Goal: Task Accomplishment & Management: Use online tool/utility

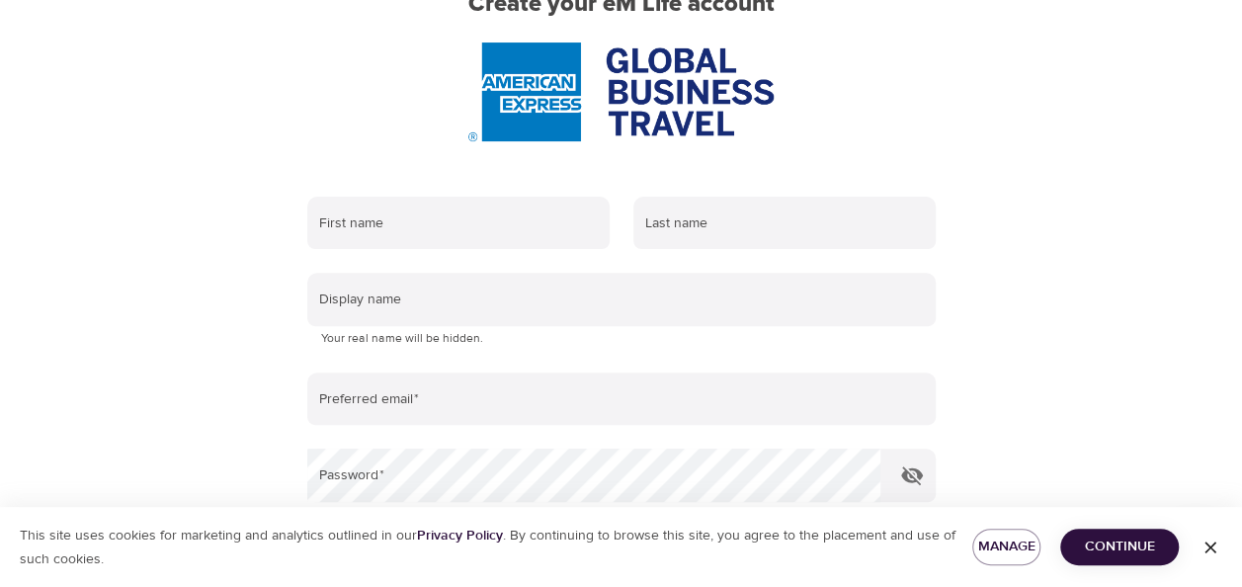
scroll to position [99, 0]
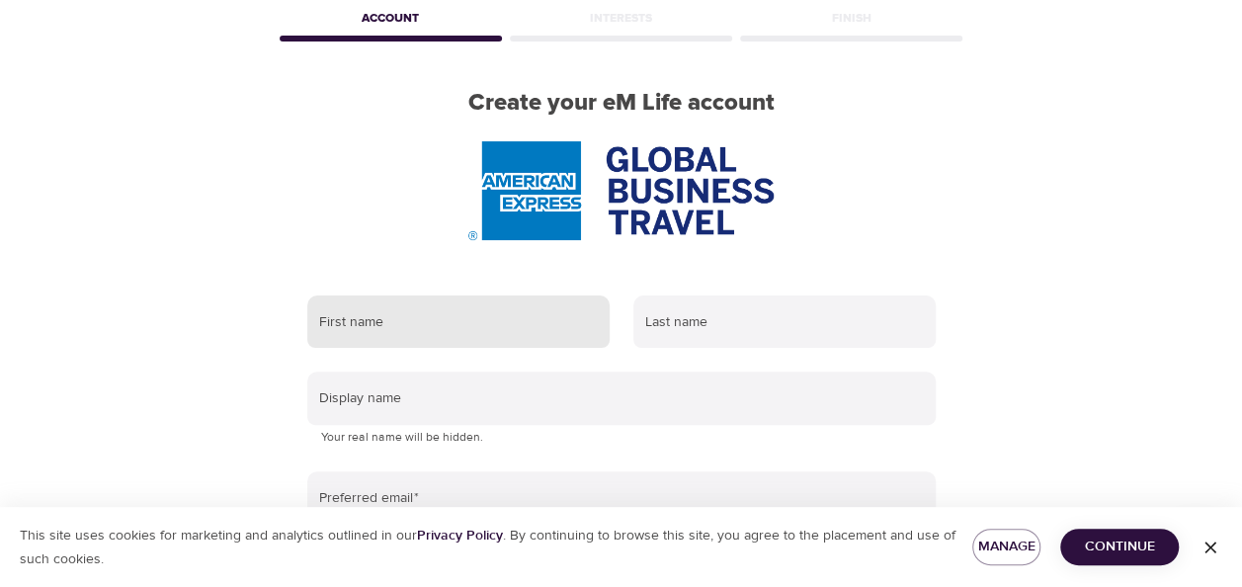
click at [462, 326] on input "text" at bounding box center [458, 321] width 302 height 53
type input "Esther"
type input "Rademaker-Bos"
type input "esther.bos@amexgbt.com"
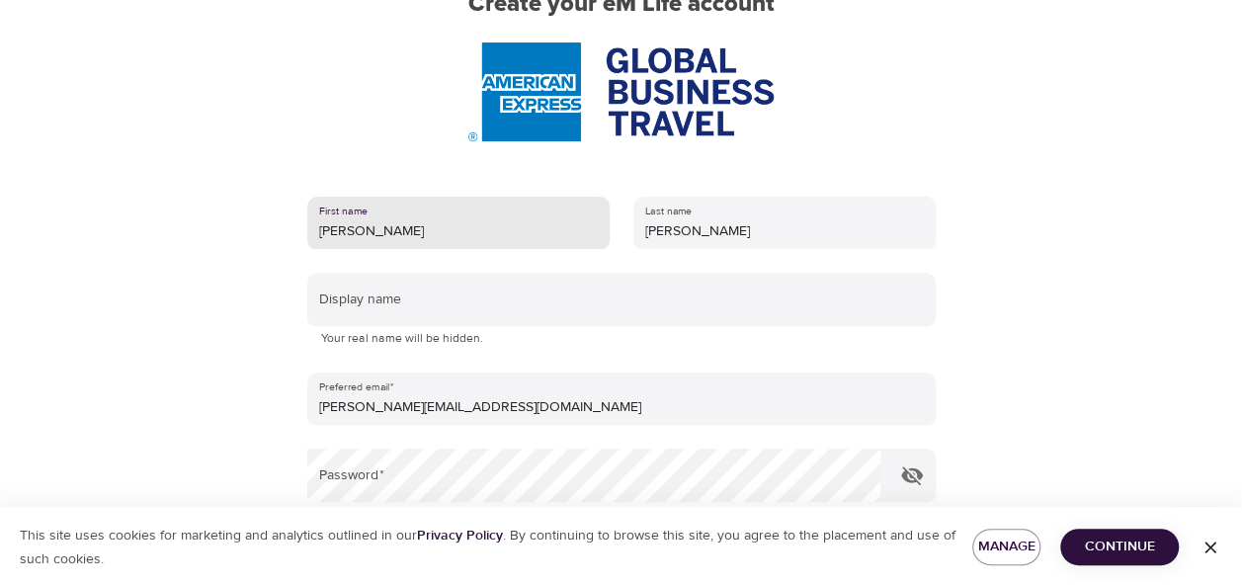
scroll to position [296, 0]
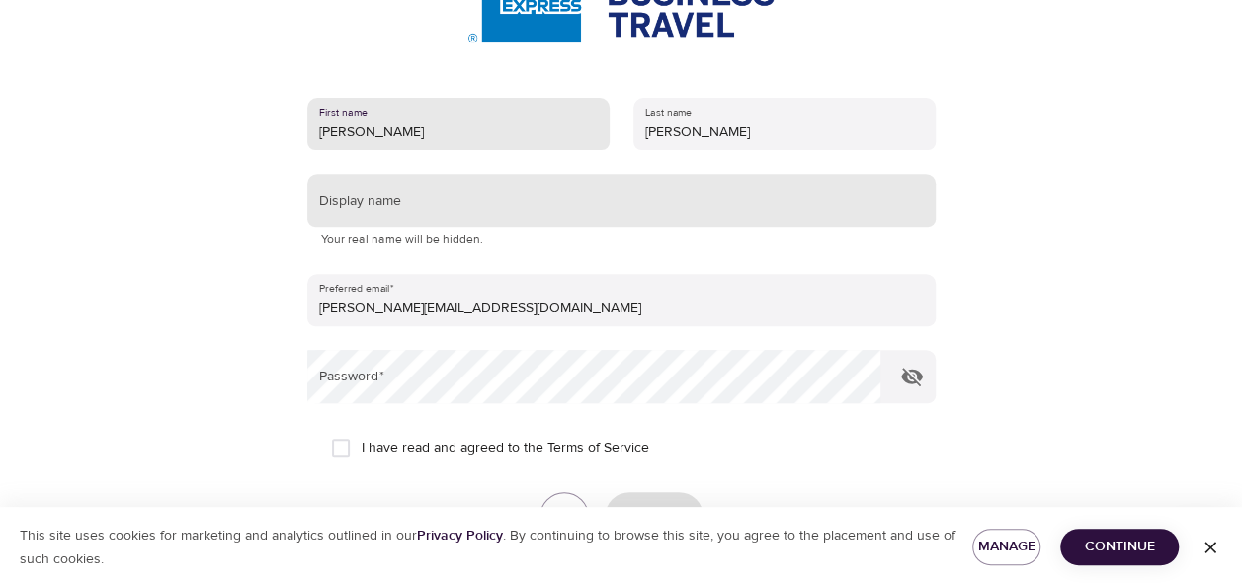
click at [372, 207] on input "text" at bounding box center [621, 200] width 628 height 53
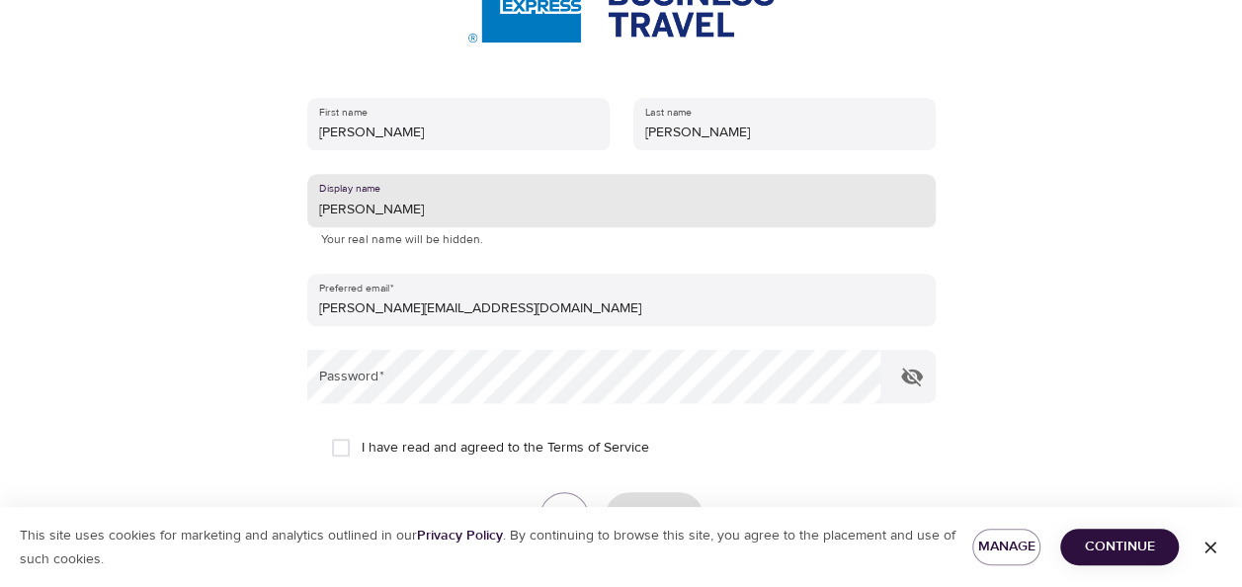
type input "Esther"
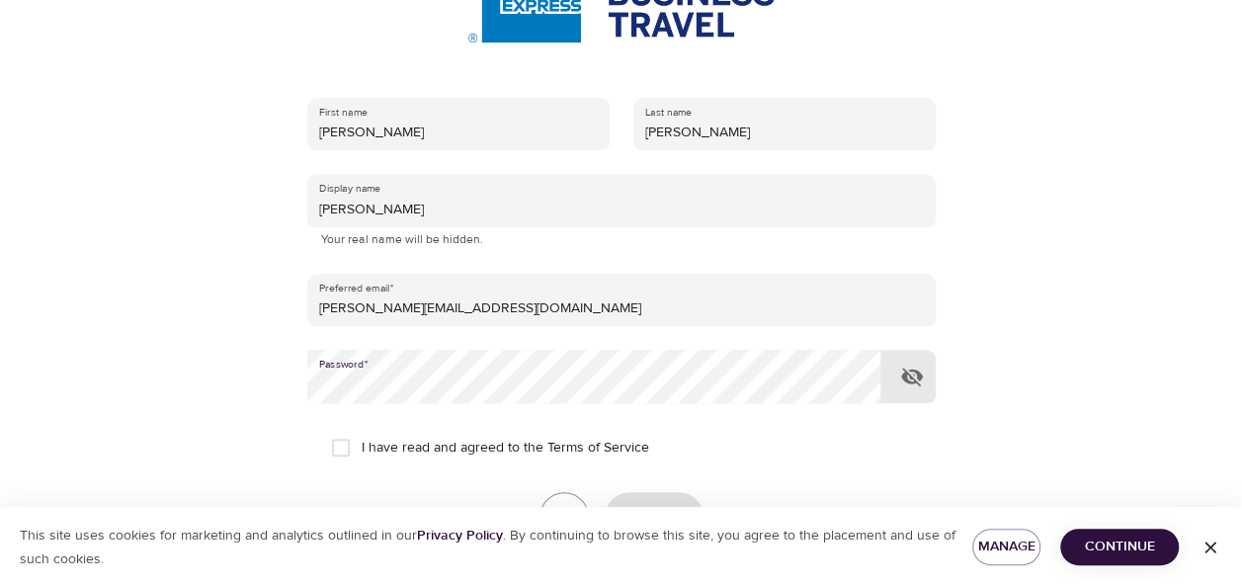
click at [349, 445] on input "I have read and agreed to the Terms of Service" at bounding box center [340, 447] width 41 height 41
checkbox input "true"
click at [1204, 541] on icon "button" at bounding box center [1210, 547] width 20 height 20
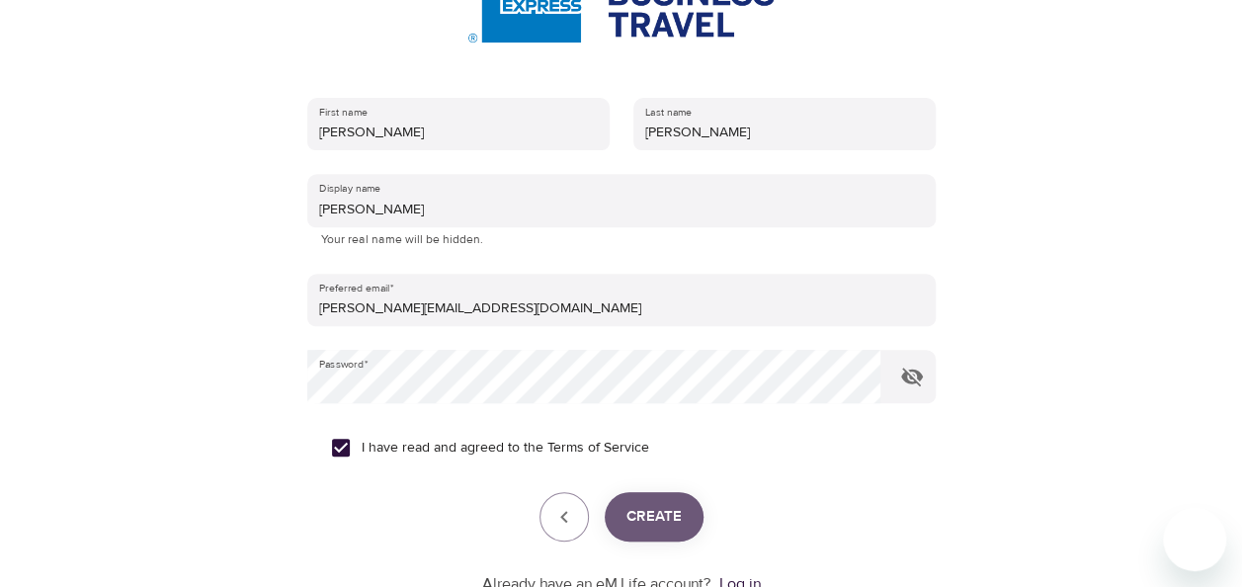
click at [672, 526] on span "Create" at bounding box center [653, 517] width 55 height 26
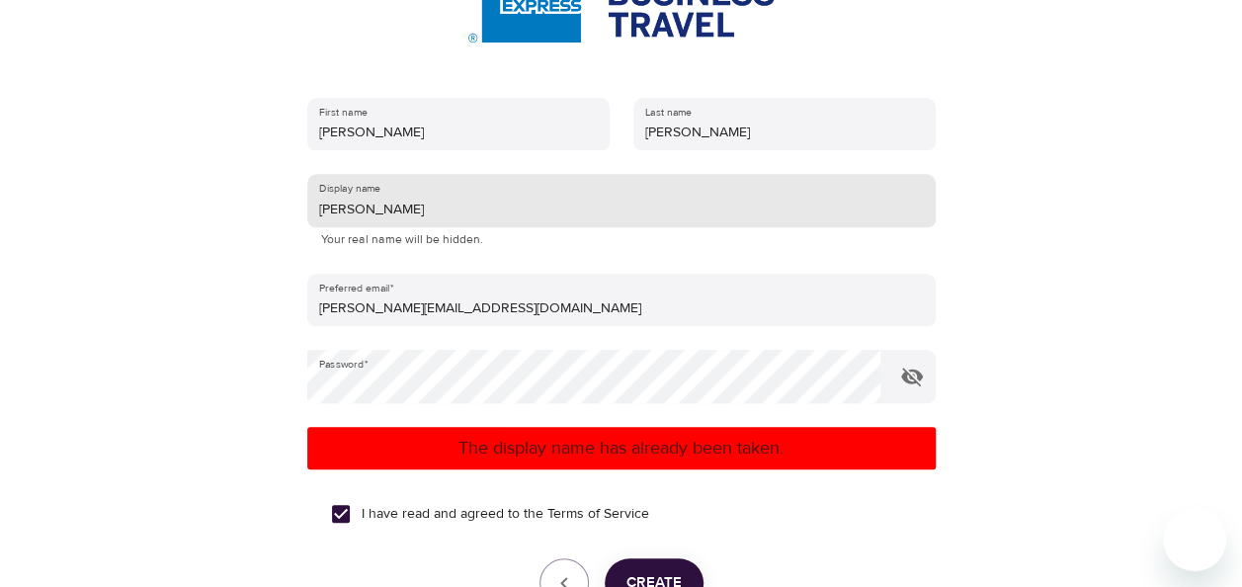
click at [366, 211] on input "Esther" at bounding box center [621, 200] width 628 height 53
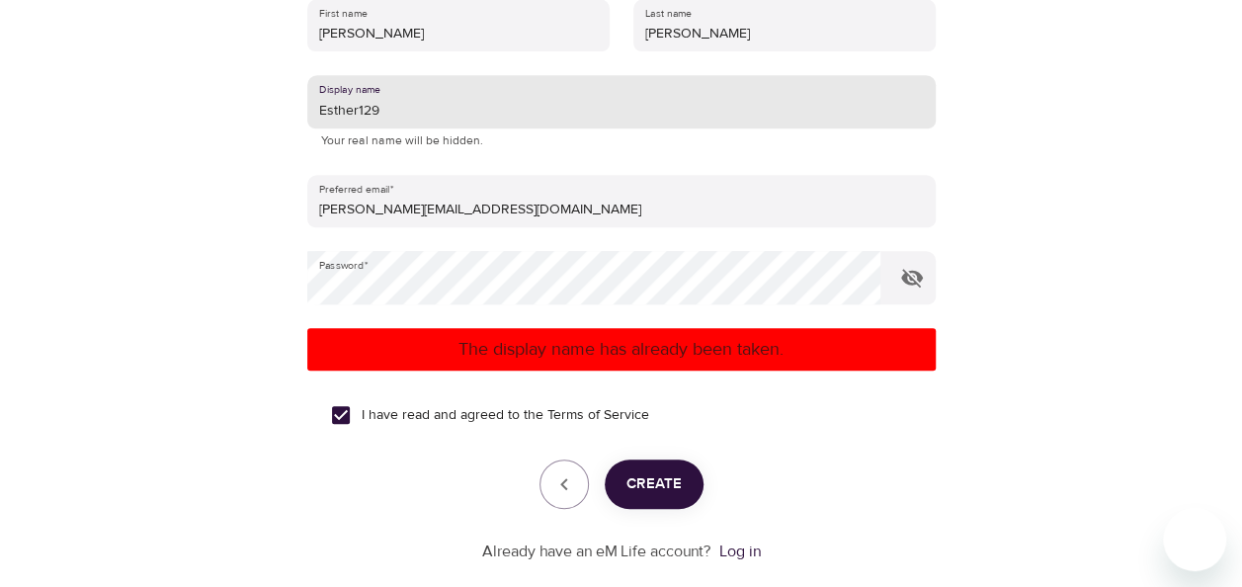
type input "Esther129"
click at [673, 486] on span "Create" at bounding box center [653, 484] width 55 height 26
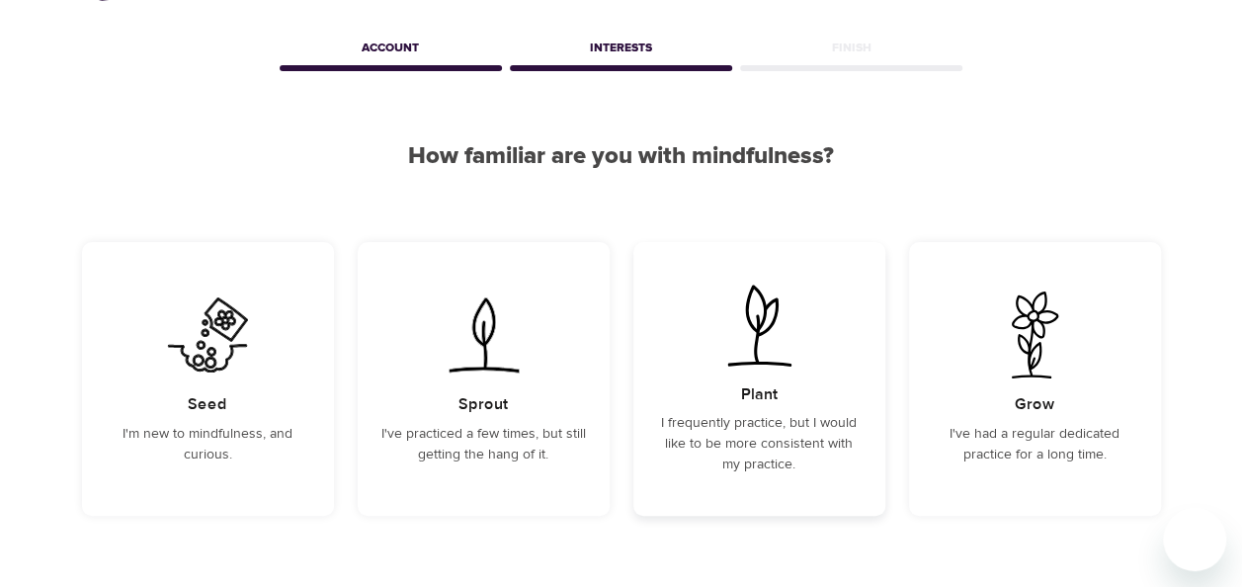
scroll to position [99, 0]
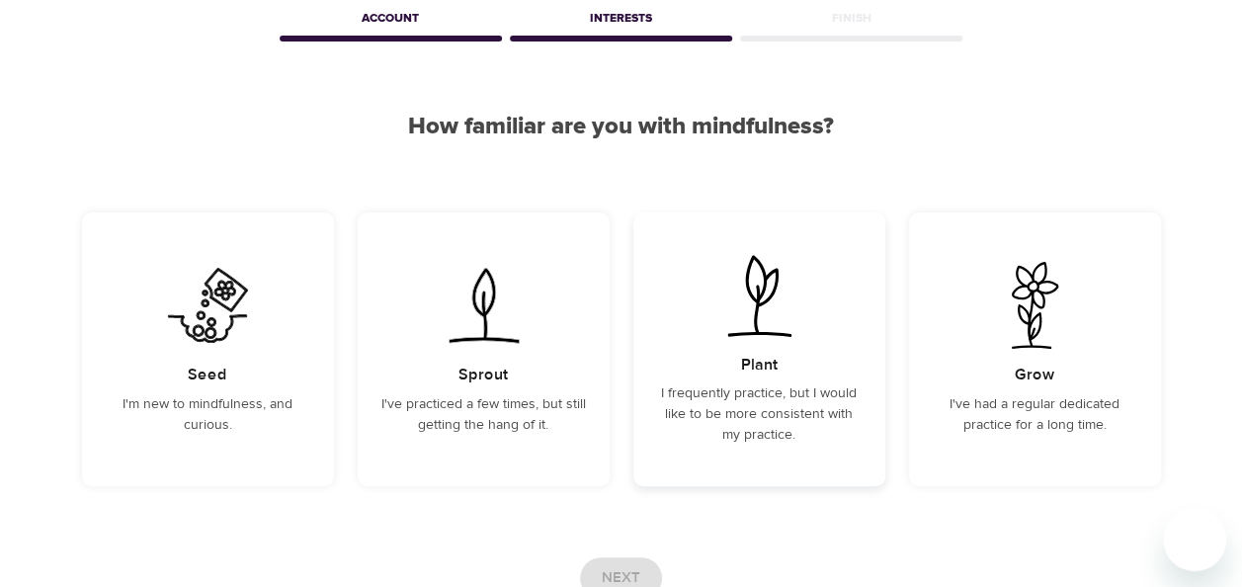
click at [807, 418] on p "I frequently practice, but I would like to be more consistent with my practice." at bounding box center [759, 414] width 205 height 62
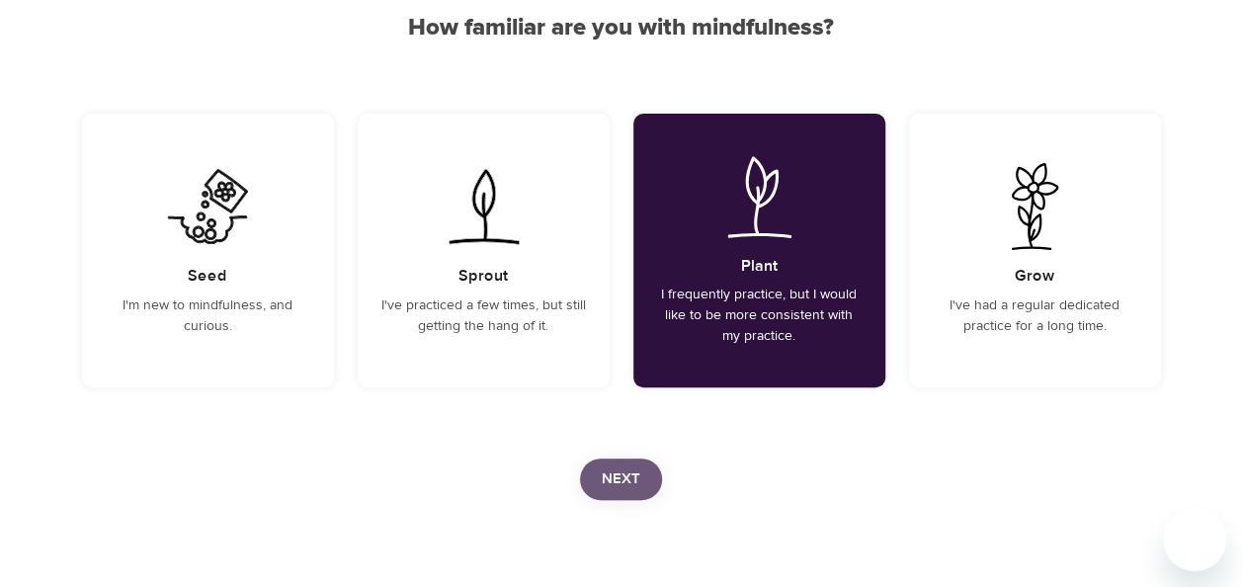
click at [628, 483] on span "Next" at bounding box center [621, 479] width 39 height 26
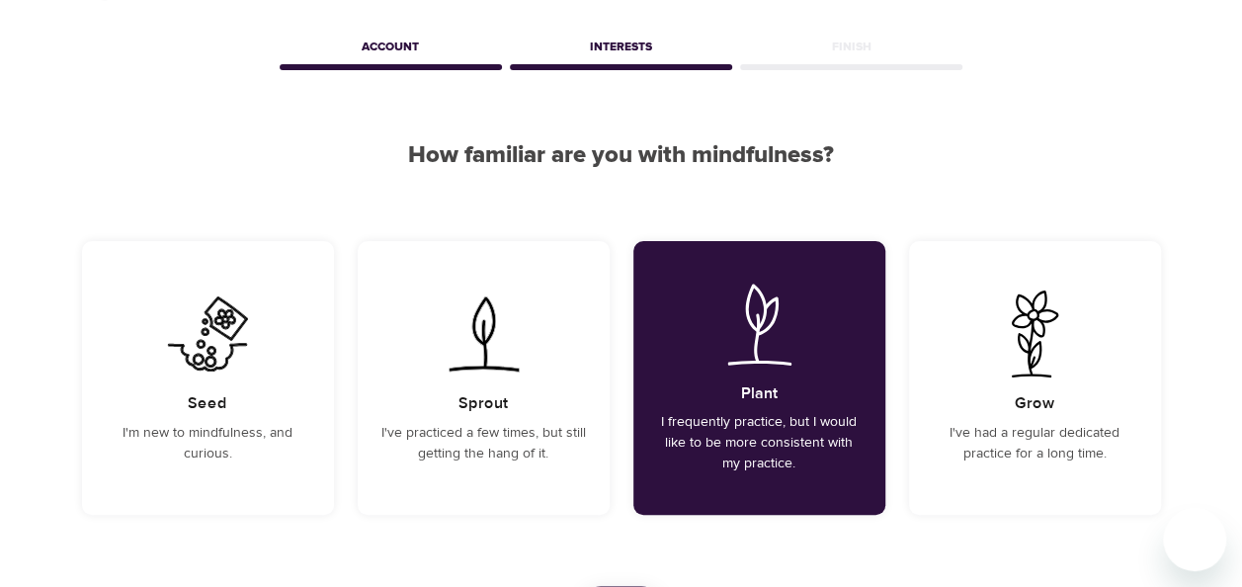
scroll to position [228, 0]
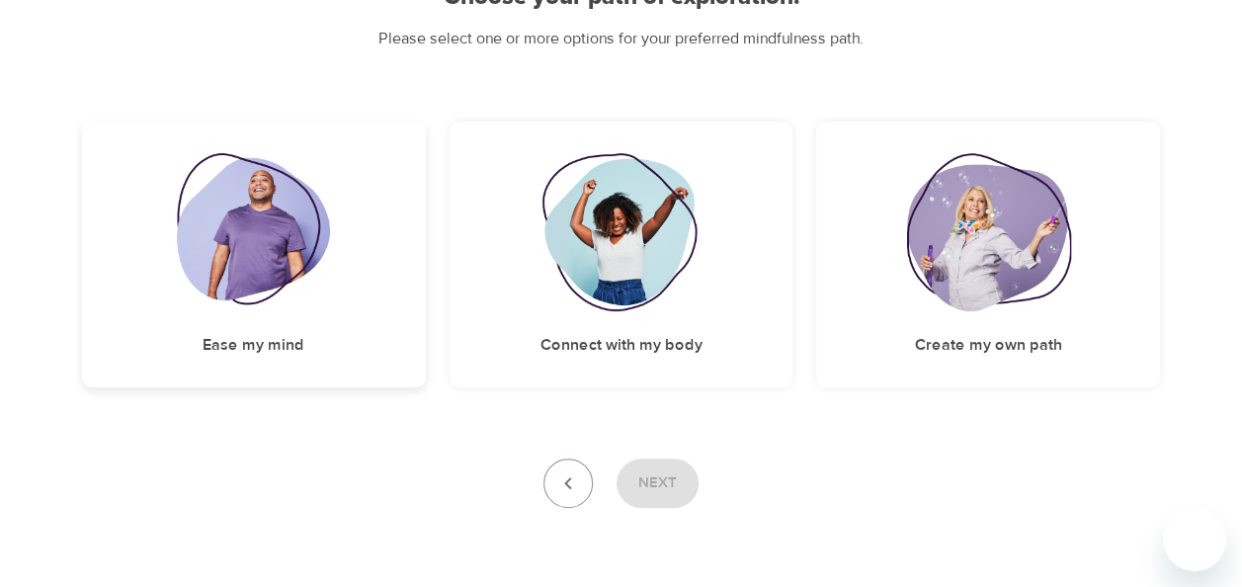
click at [302, 252] on img at bounding box center [253, 232] width 153 height 158
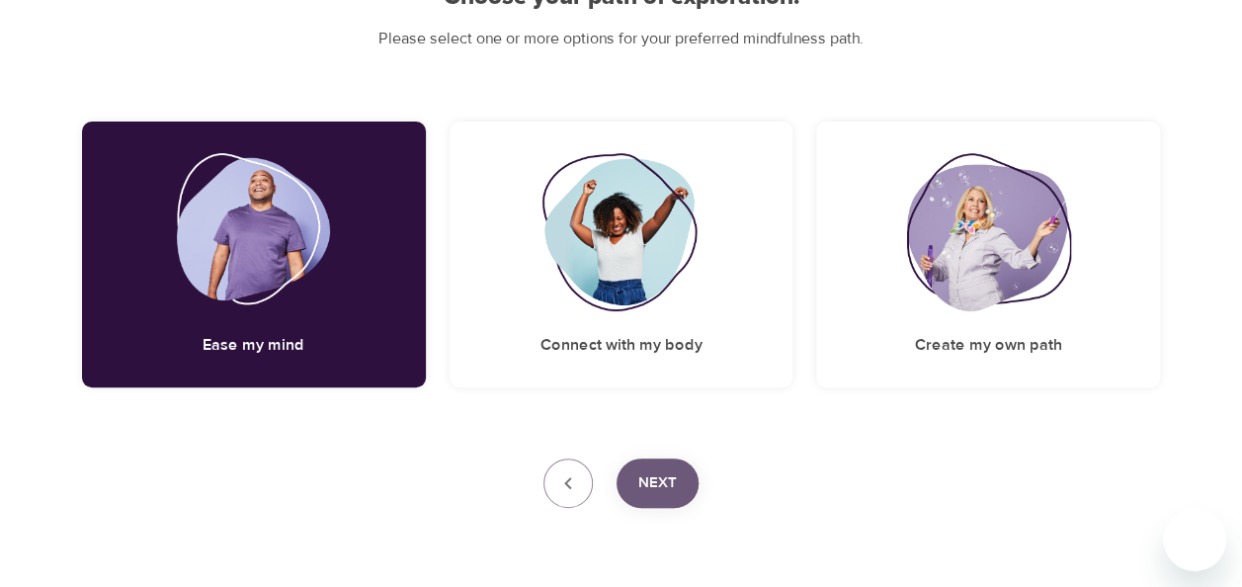
click at [656, 464] on button "Next" at bounding box center [658, 482] width 82 height 49
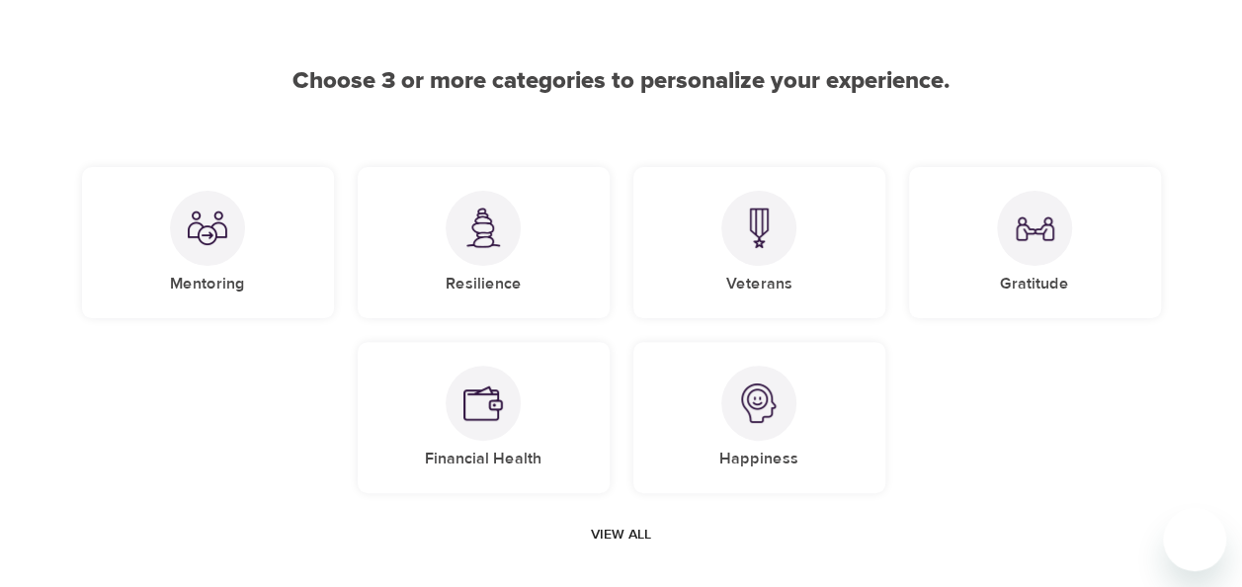
scroll to position [113, 0]
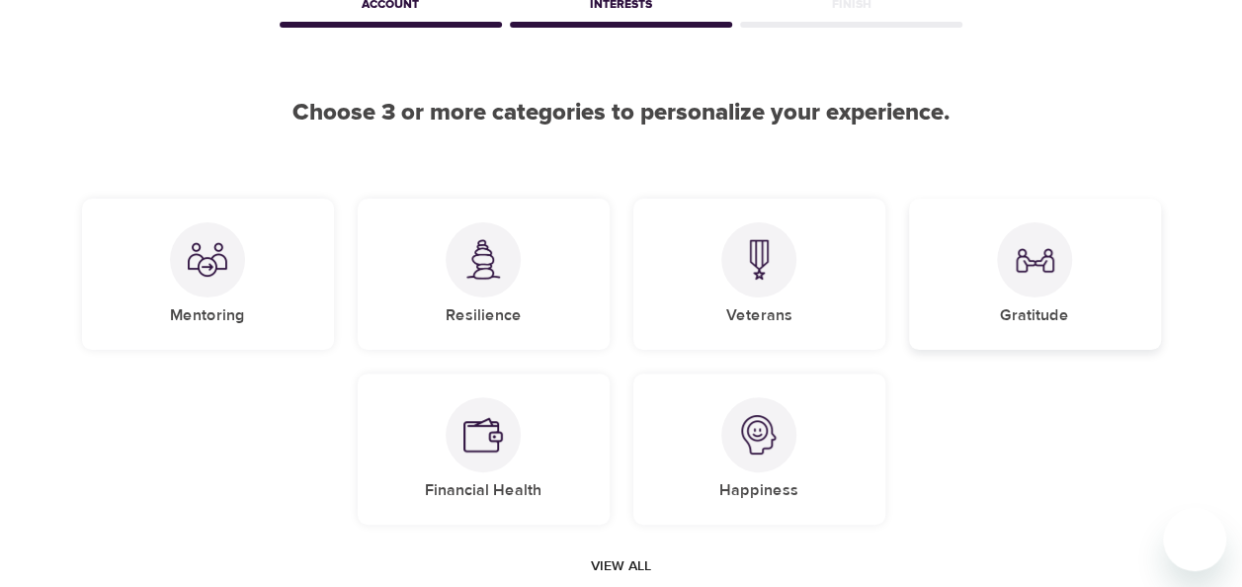
click at [1078, 311] on div "Gratitude" at bounding box center [1035, 274] width 252 height 151
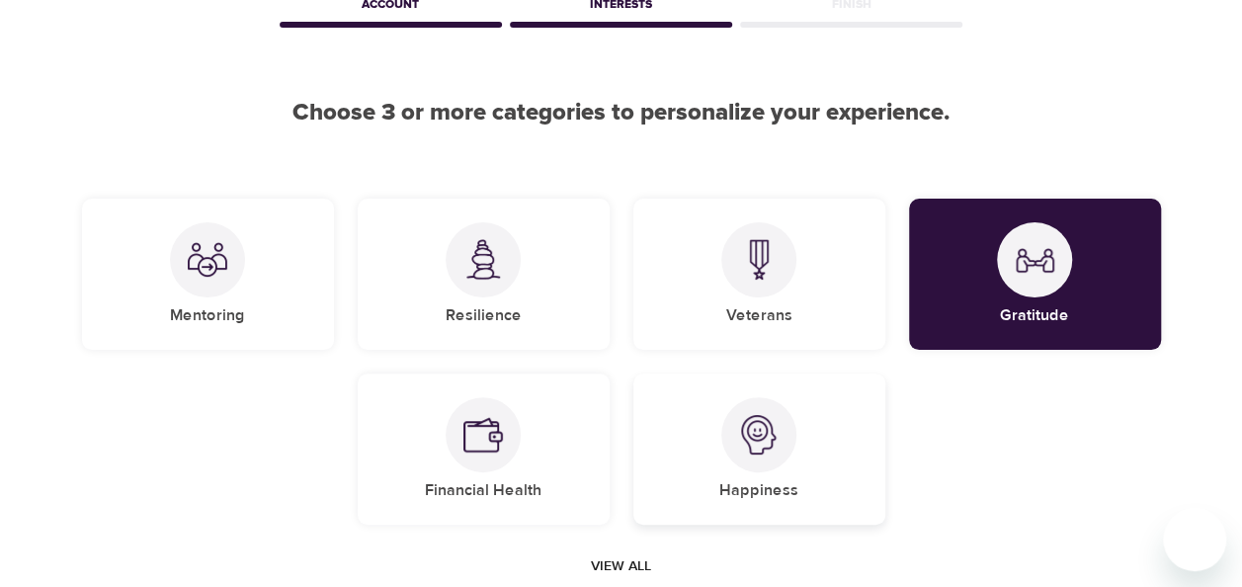
click at [767, 475] on div "Happiness" at bounding box center [759, 448] width 252 height 151
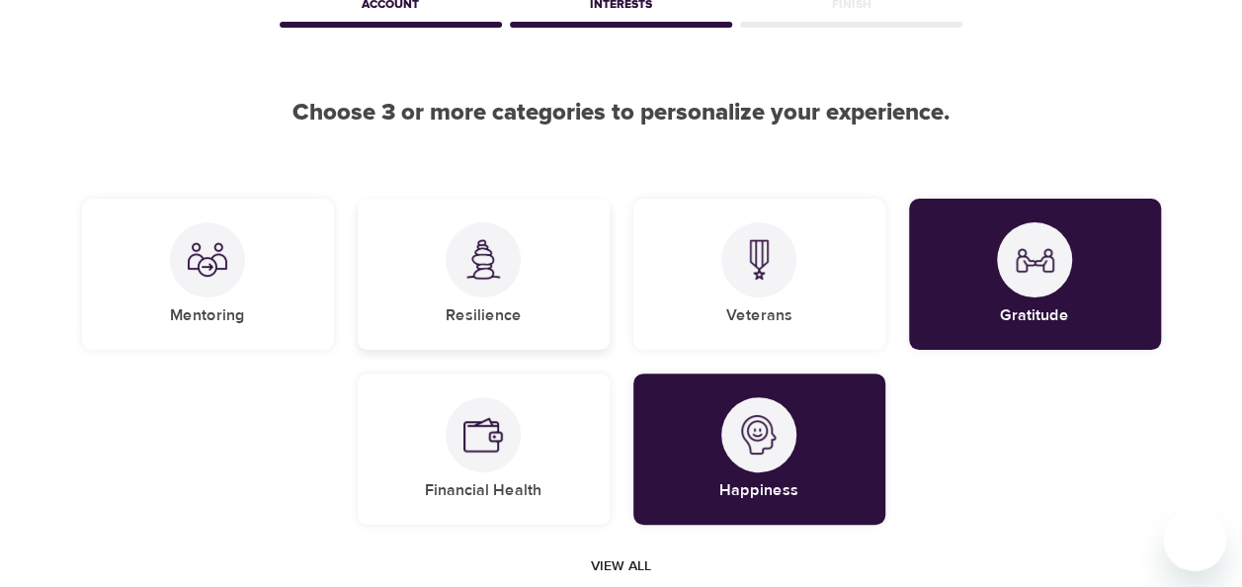
click at [466, 311] on h5 "Resilience" at bounding box center [484, 315] width 76 height 21
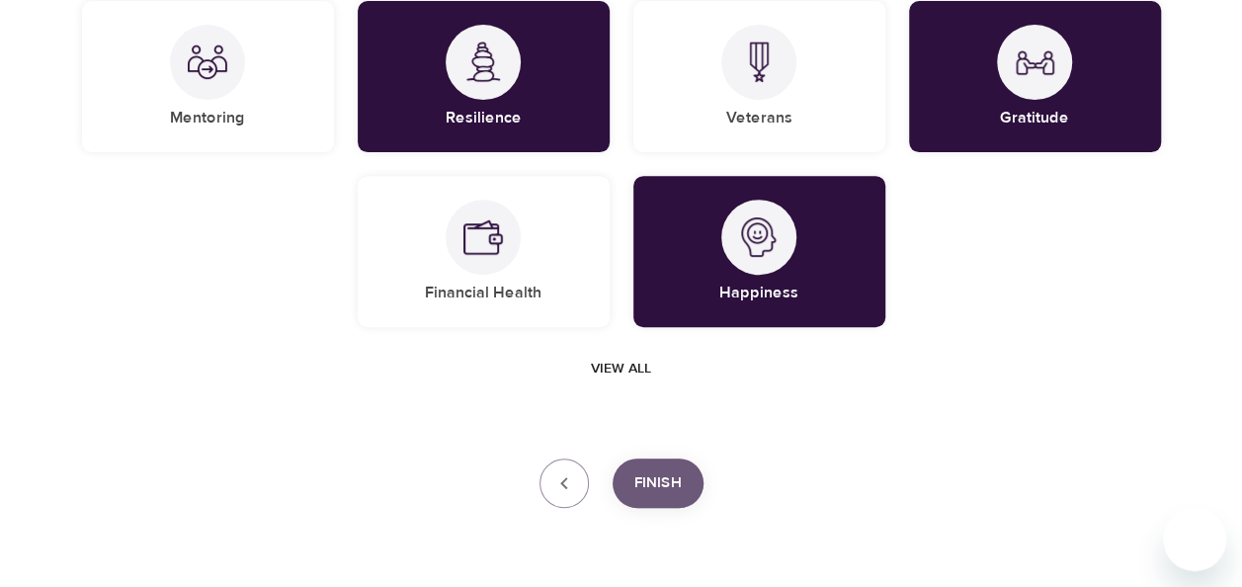
click at [652, 496] on button "Finish" at bounding box center [658, 482] width 91 height 49
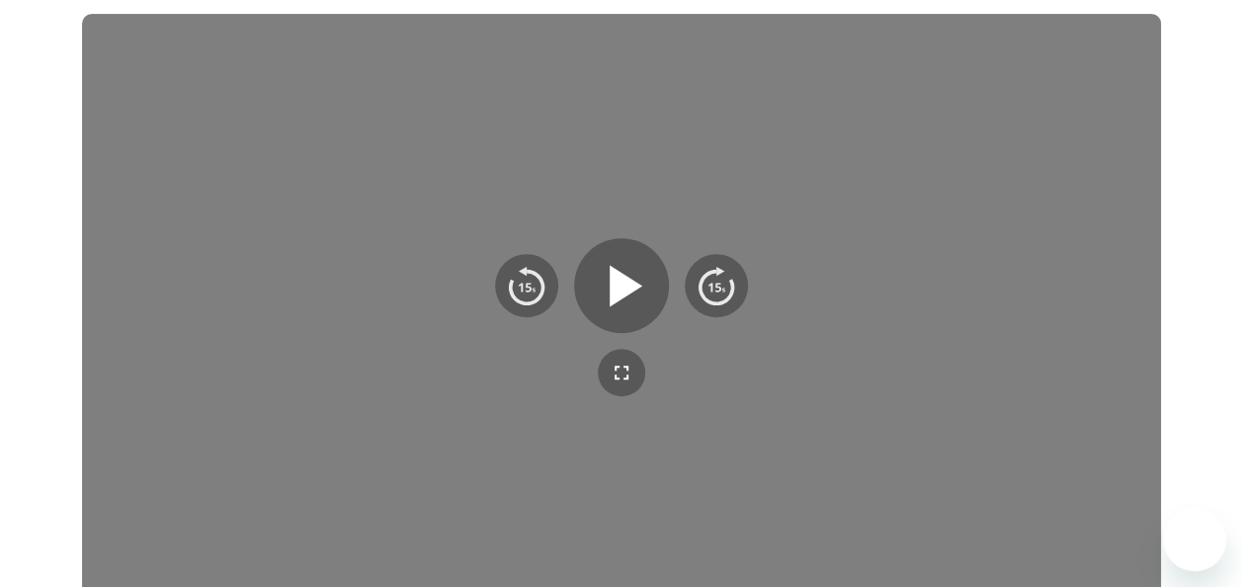
scroll to position [334, 0]
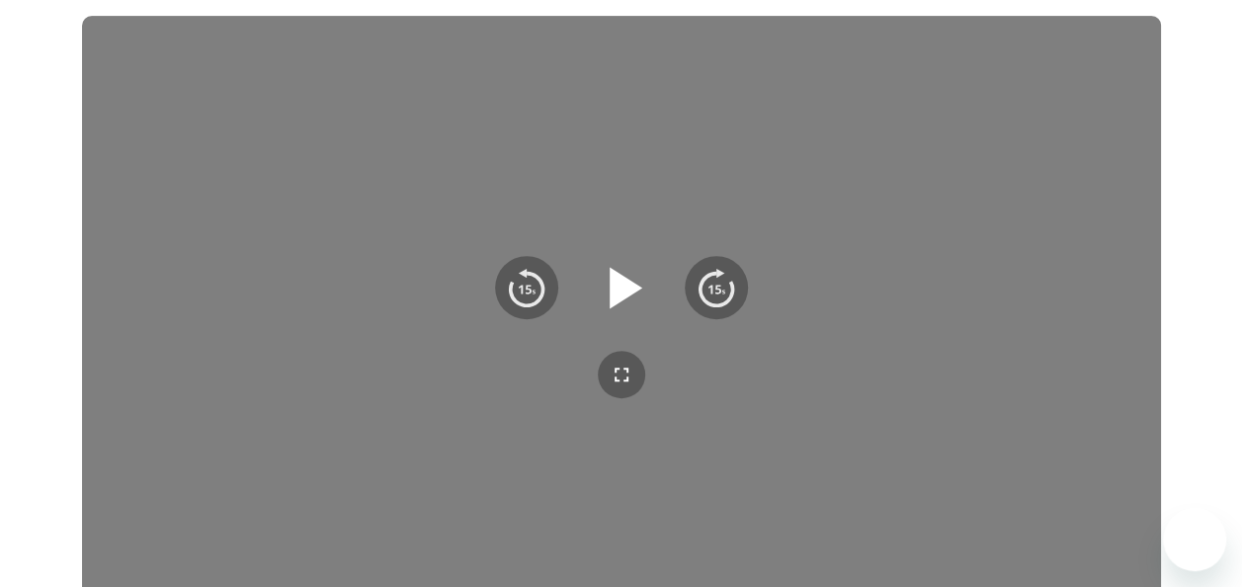
click at [622, 287] on icon "button" at bounding box center [626, 287] width 33 height 41
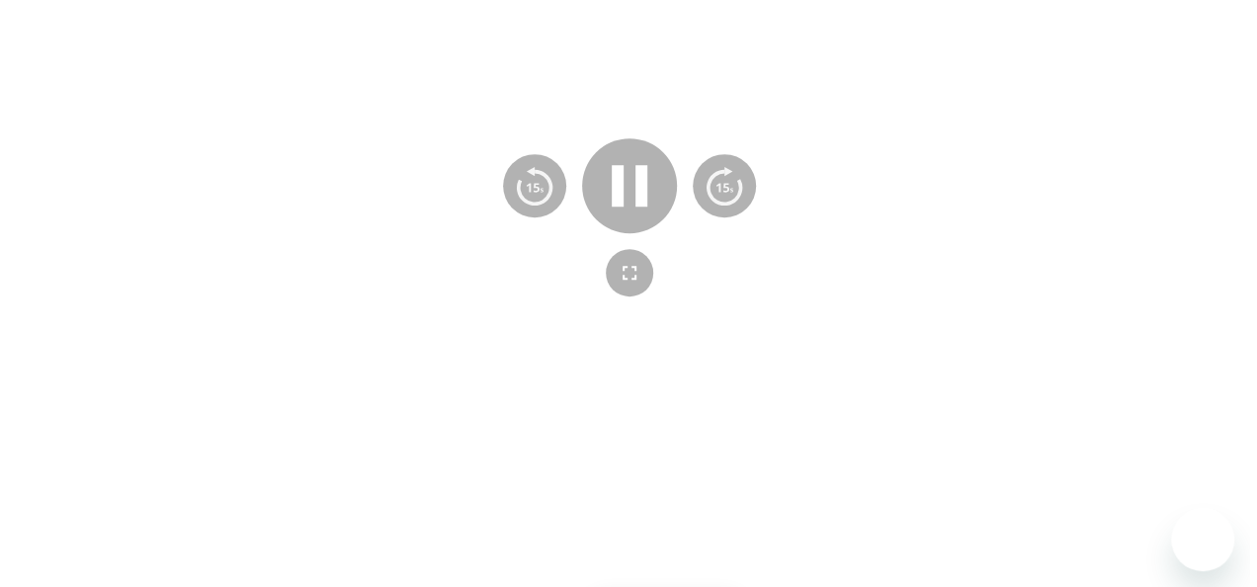
scroll to position [630, 0]
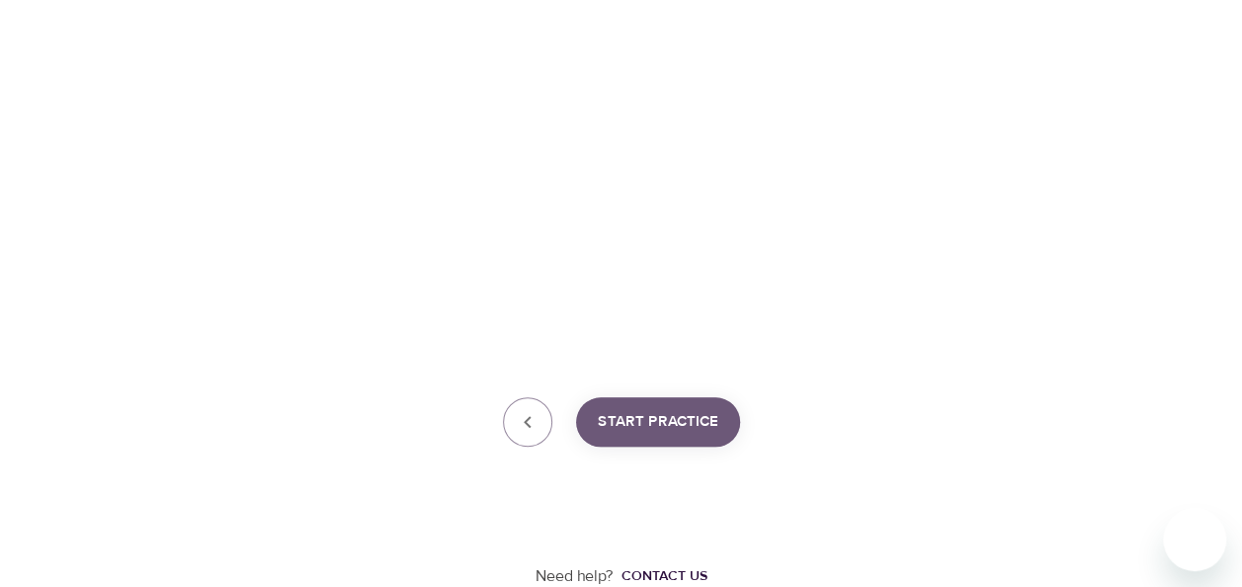
click at [654, 425] on span "Start Practice" at bounding box center [658, 422] width 121 height 26
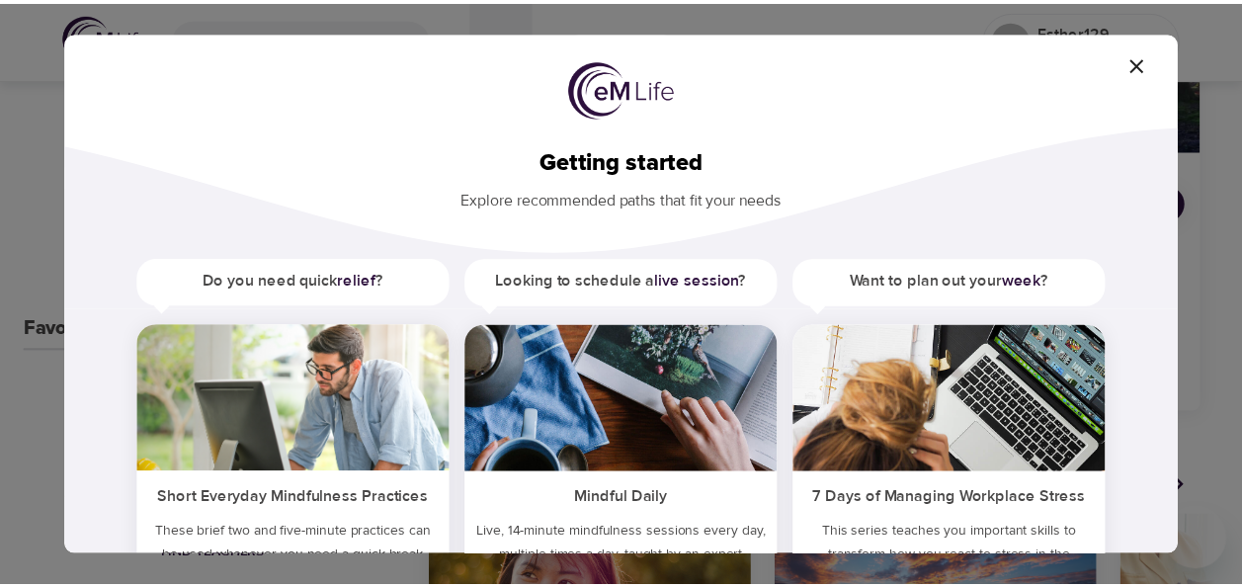
scroll to position [99, 0]
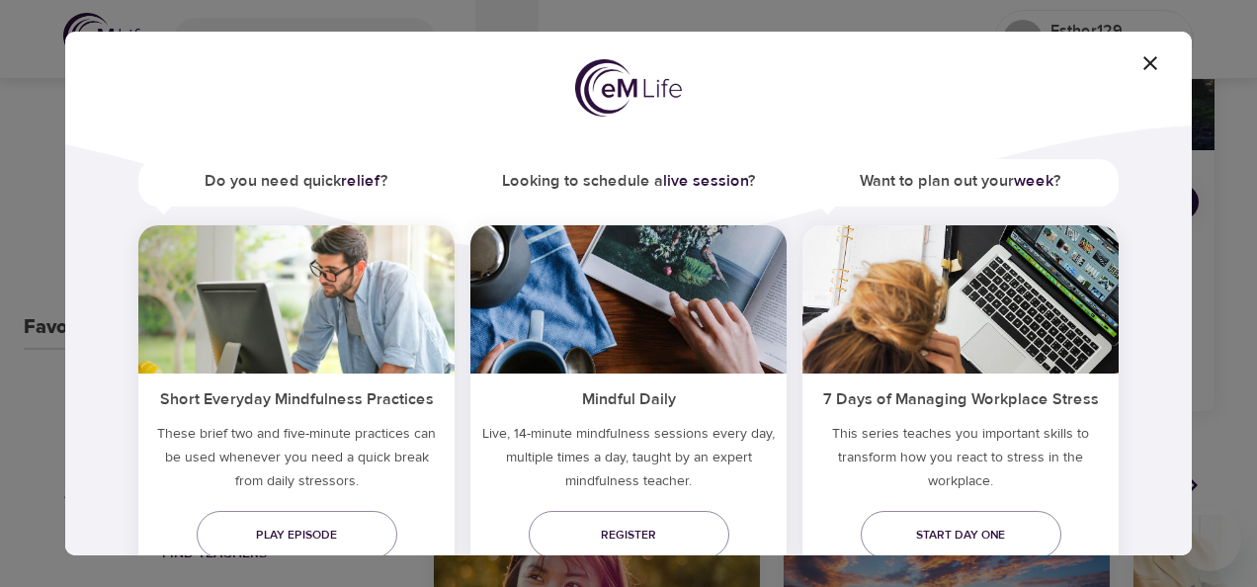
click at [306, 391] on h5 "Short Everyday Mindfulness Practices" at bounding box center [296, 397] width 316 height 48
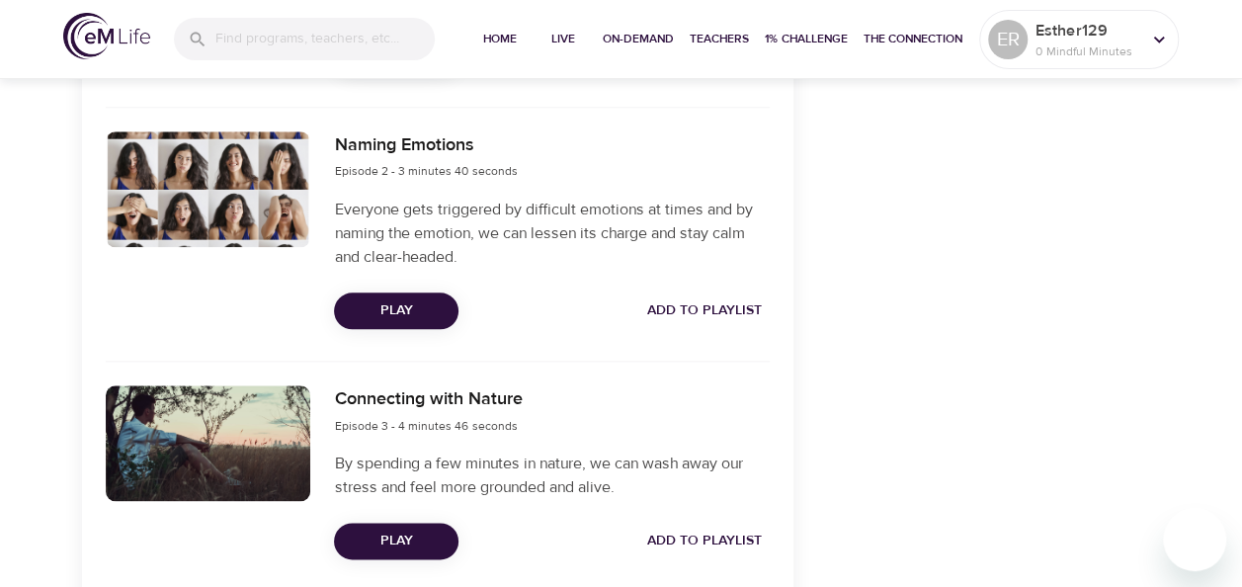
scroll to position [1026, 0]
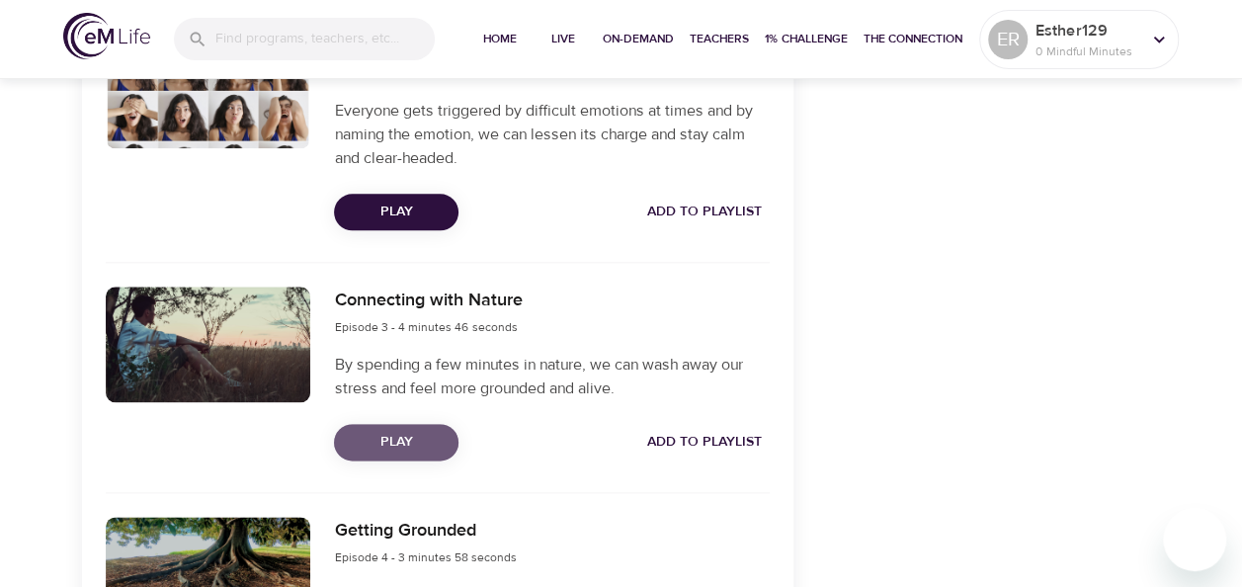
click at [387, 433] on span "Play" at bounding box center [396, 442] width 93 height 25
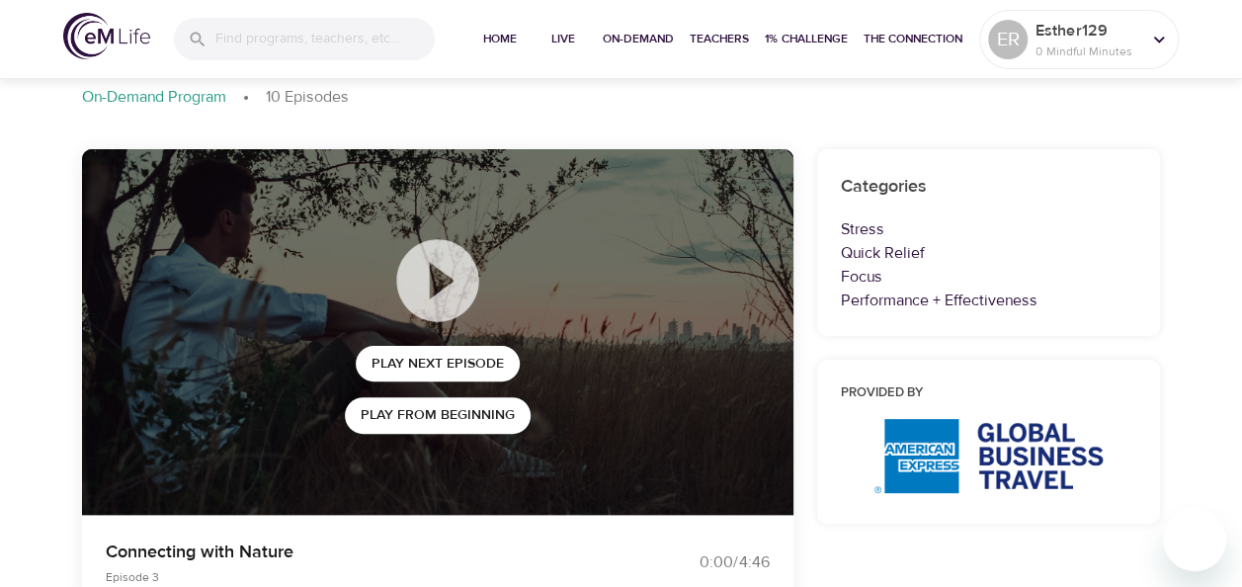
scroll to position [99, 0]
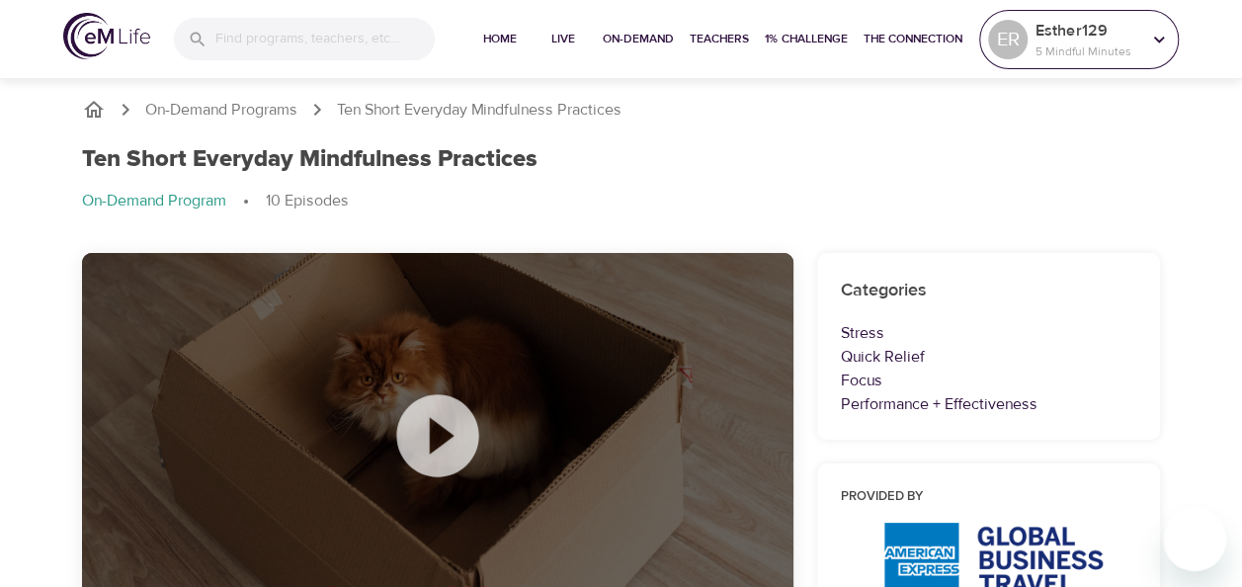
click at [1071, 51] on p "5 Mindful Minutes" at bounding box center [1087, 51] width 105 height 18
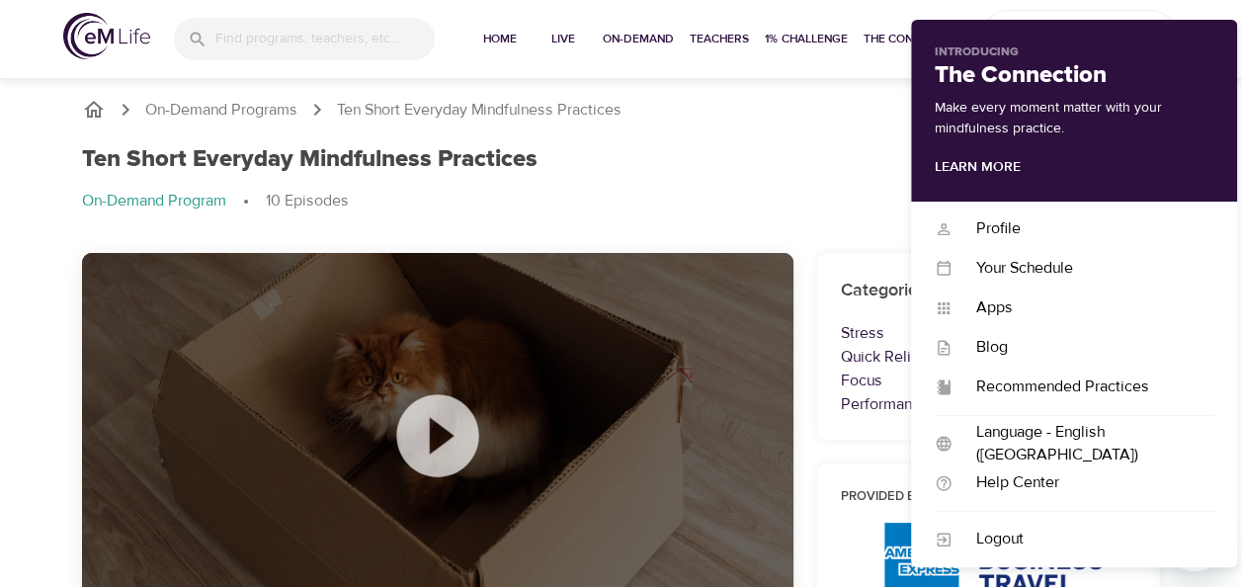
click at [757, 134] on div "Ten Short Everyday Mindfulness Practices On-Demand Program 10 Episodes" at bounding box center [621, 187] width 1103 height 108
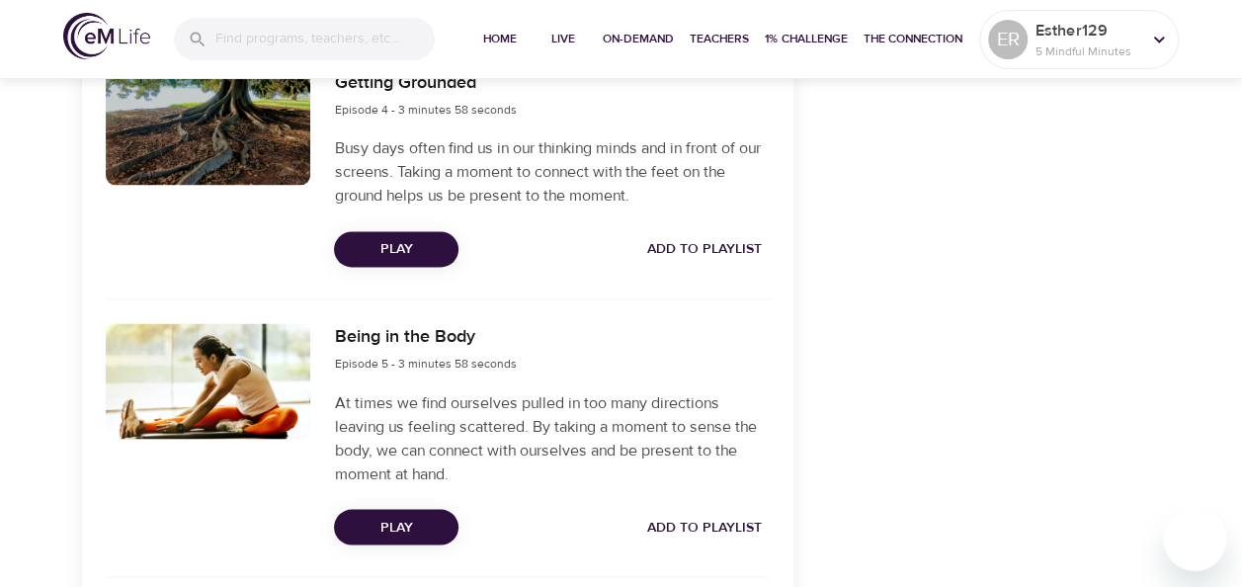
scroll to position [1482, 0]
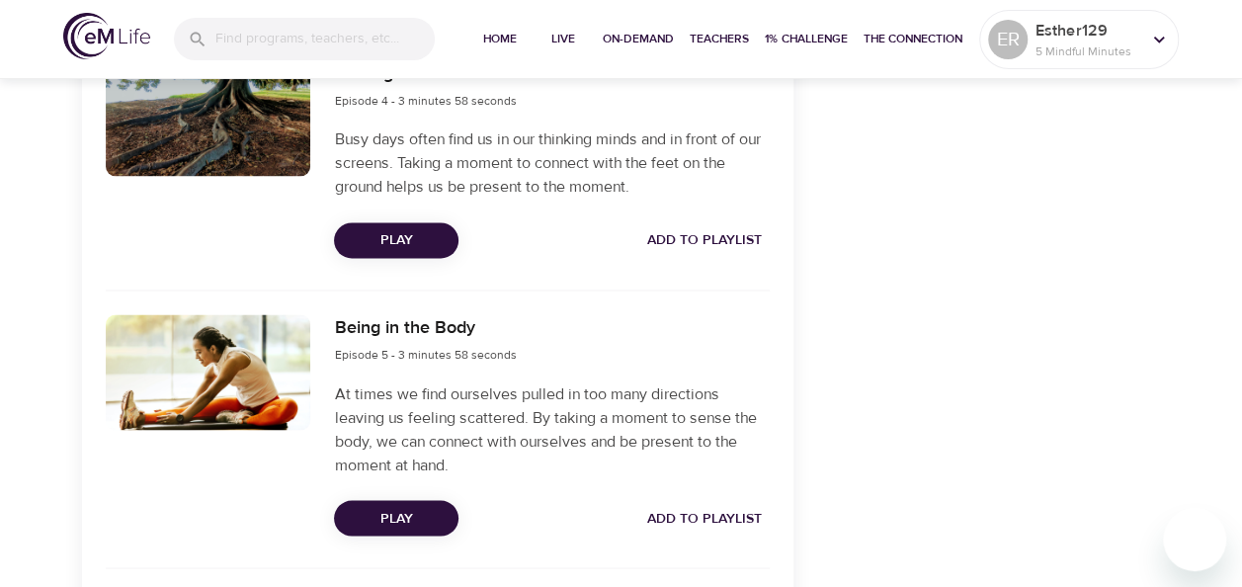
click at [433, 514] on span "Play" at bounding box center [396, 518] width 93 height 25
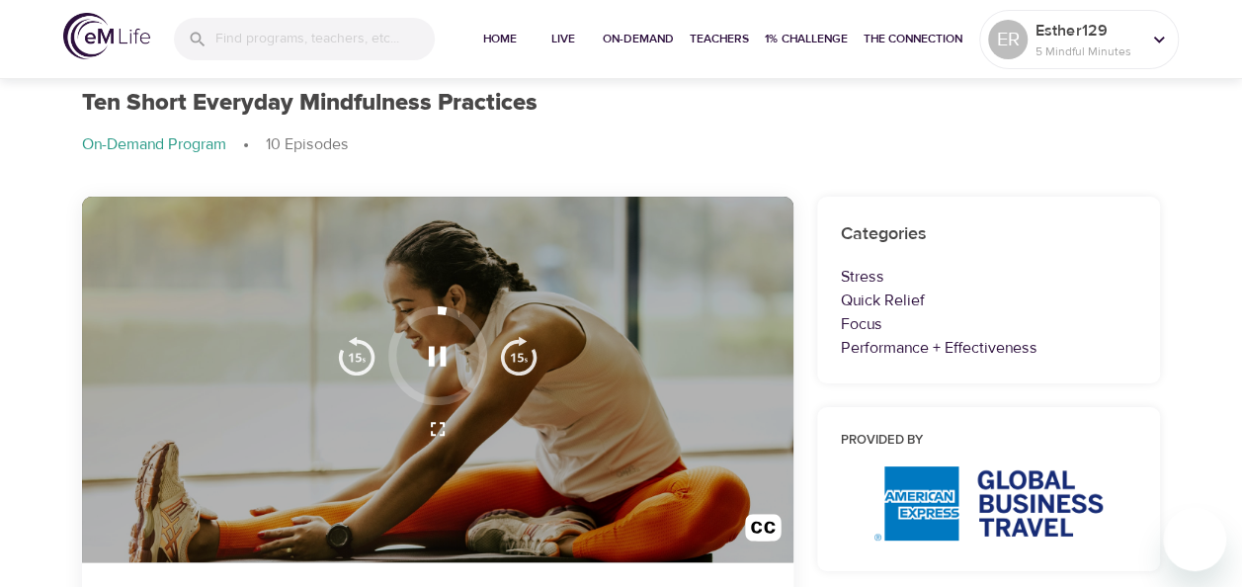
scroll to position [99, 0]
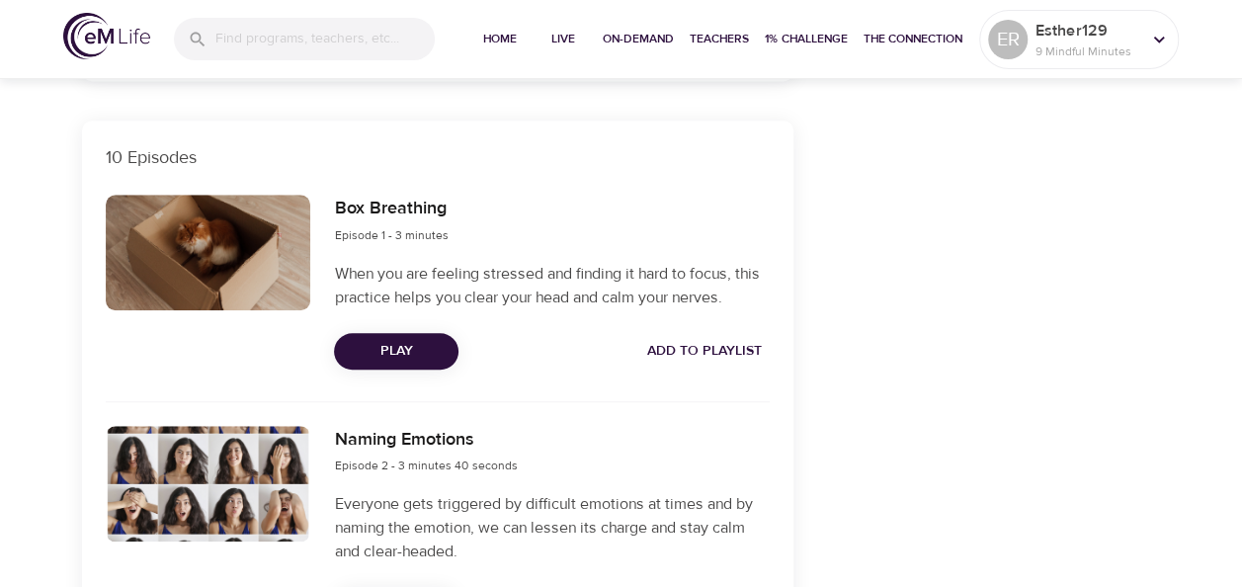
scroll to position [692, 0]
